Goal: Transaction & Acquisition: Purchase product/service

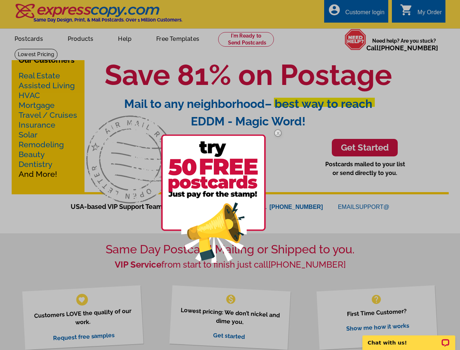
click at [278, 198] on link at bounding box center [277, 198] width 21 height 7
